Goal: Task Accomplishment & Management: Use online tool/utility

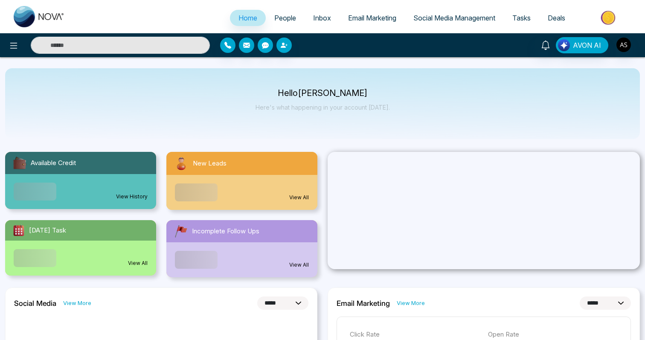
select select "*"
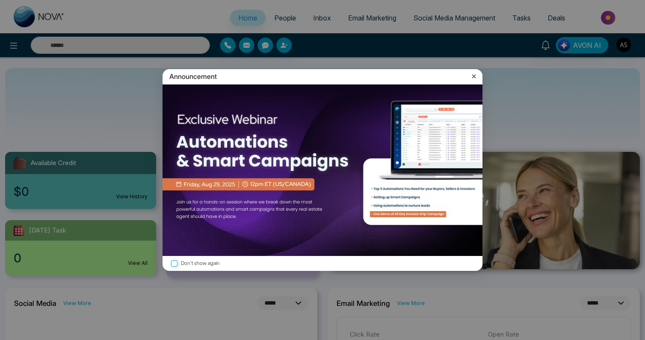
click at [470, 75] on icon at bounding box center [474, 76] width 9 height 9
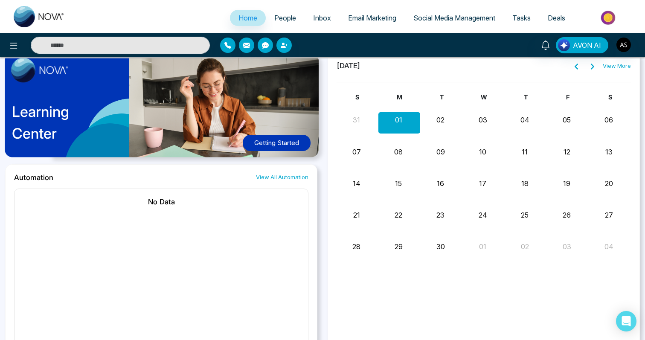
scroll to position [486, 0]
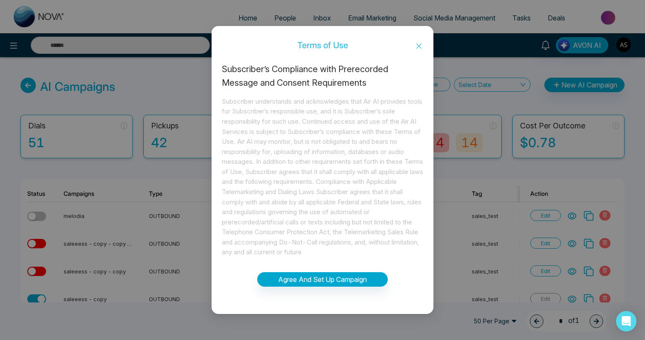
click at [422, 47] on icon "close" at bounding box center [419, 46] width 7 height 7
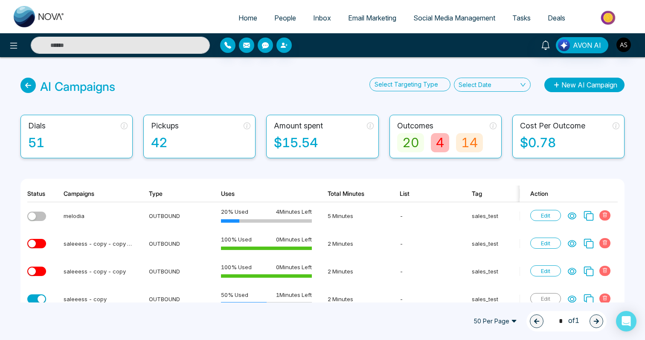
click at [563, 81] on button "New AI Campaign" at bounding box center [585, 85] width 80 height 15
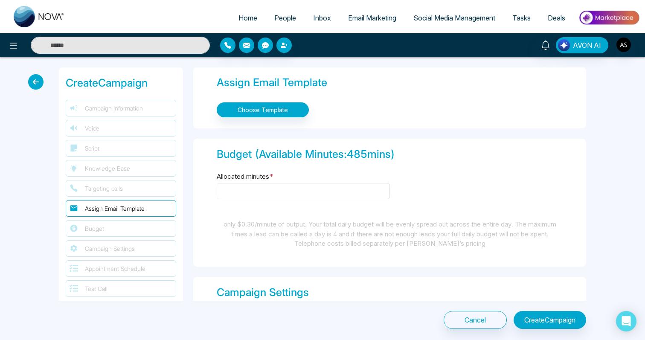
scroll to position [567, 0]
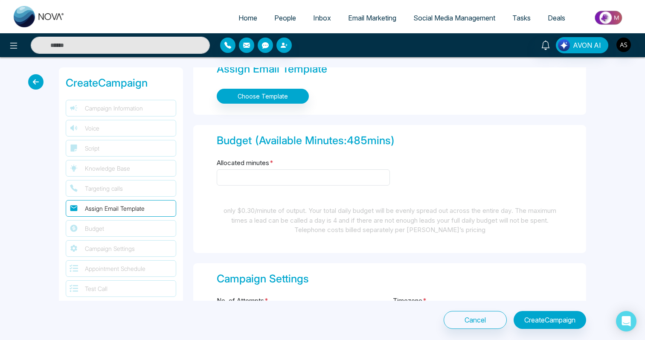
click at [358, 149] on div "Budget (Available Minutes: 485 mins) Allocated minutes * only $0.30/minute of o…" at bounding box center [389, 189] width 393 height 128
click at [361, 133] on div "Budget (Available Minutes: 485 mins)" at bounding box center [390, 141] width 346 height 16
